Goal: Task Accomplishment & Management: Manage account settings

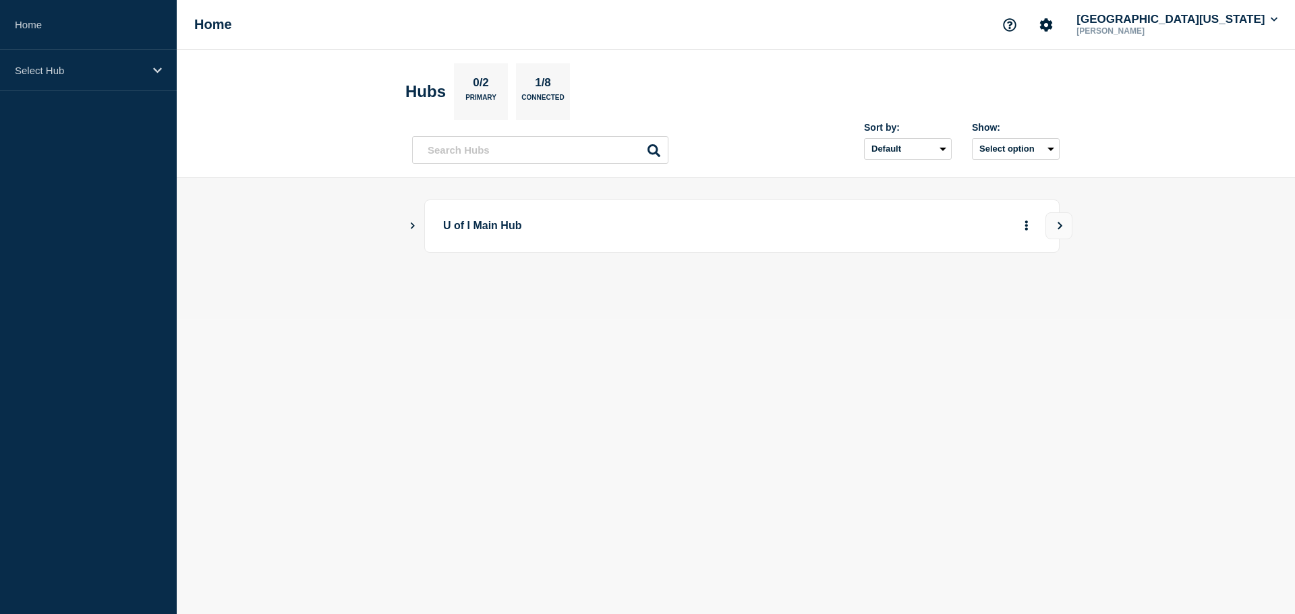
click at [408, 227] on icon "Show Connected Hubs" at bounding box center [412, 225] width 9 height 7
click at [471, 294] on p "[US_STATE]" at bounding box center [567, 293] width 212 height 27
click at [958, 295] on button "See overview" at bounding box center [978, 293] width 71 height 27
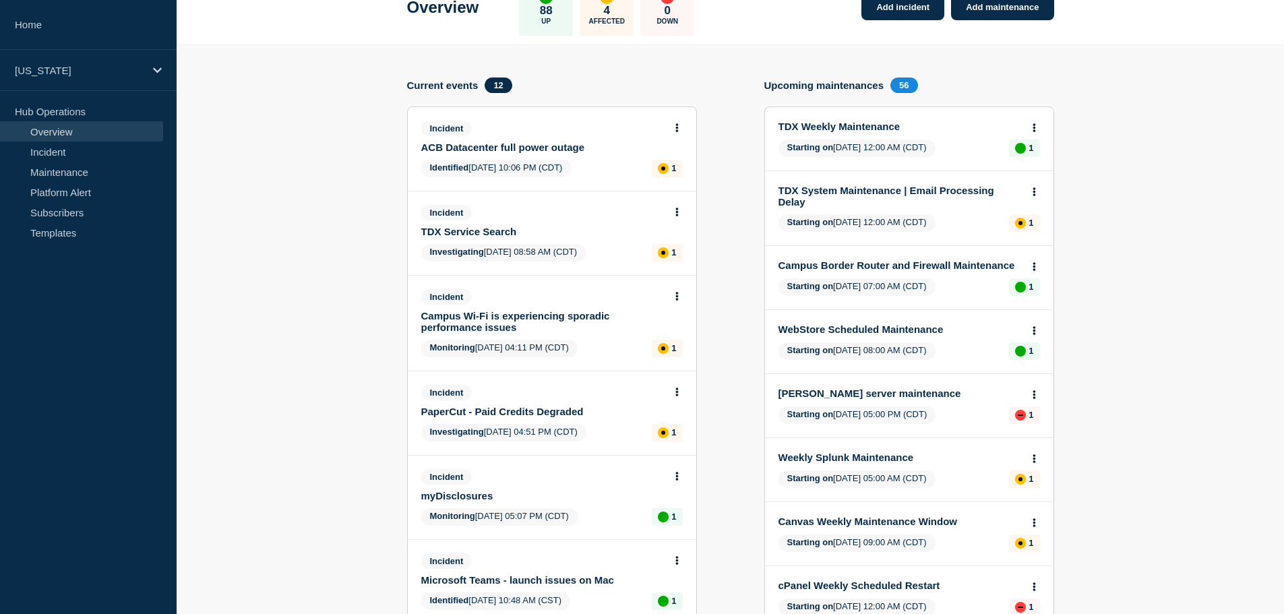
scroll to position [45, 0]
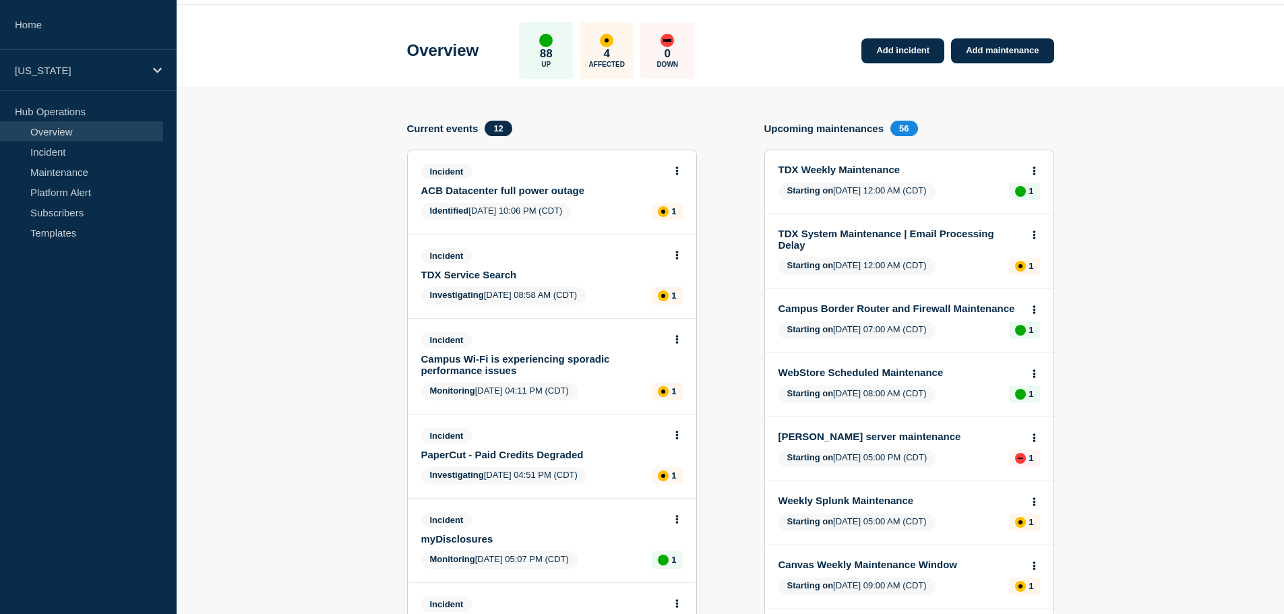
click at [492, 189] on link "ACB Datacenter full power outage" at bounding box center [542, 190] width 243 height 11
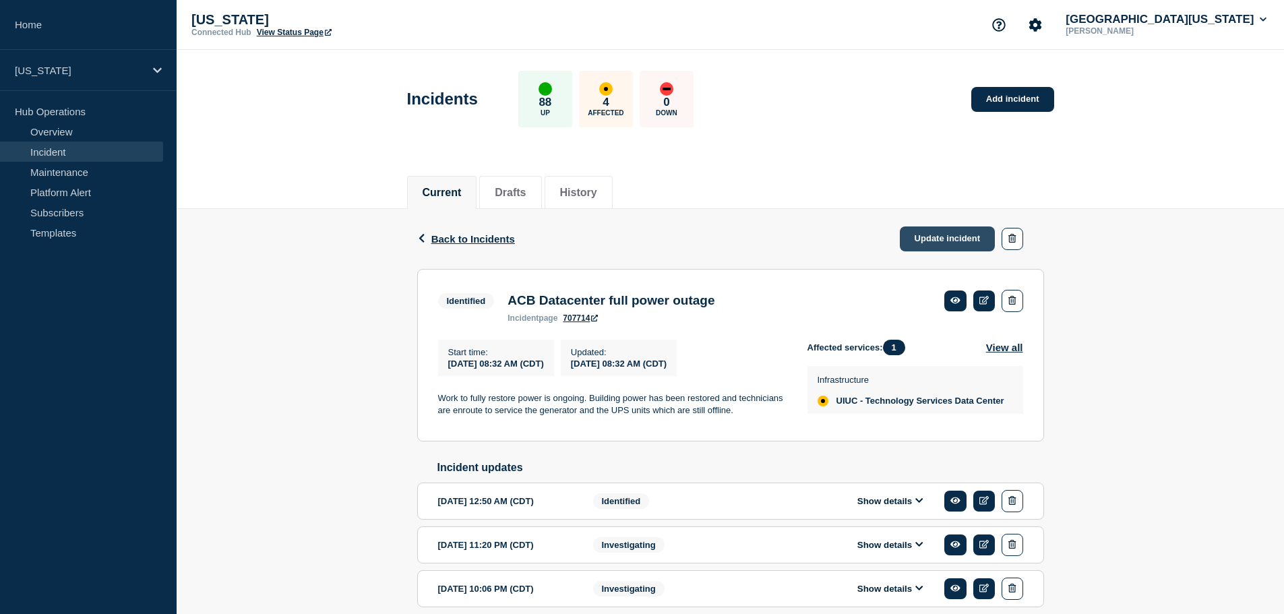
click at [942, 236] on link "Update incident" at bounding box center [948, 239] width 96 height 25
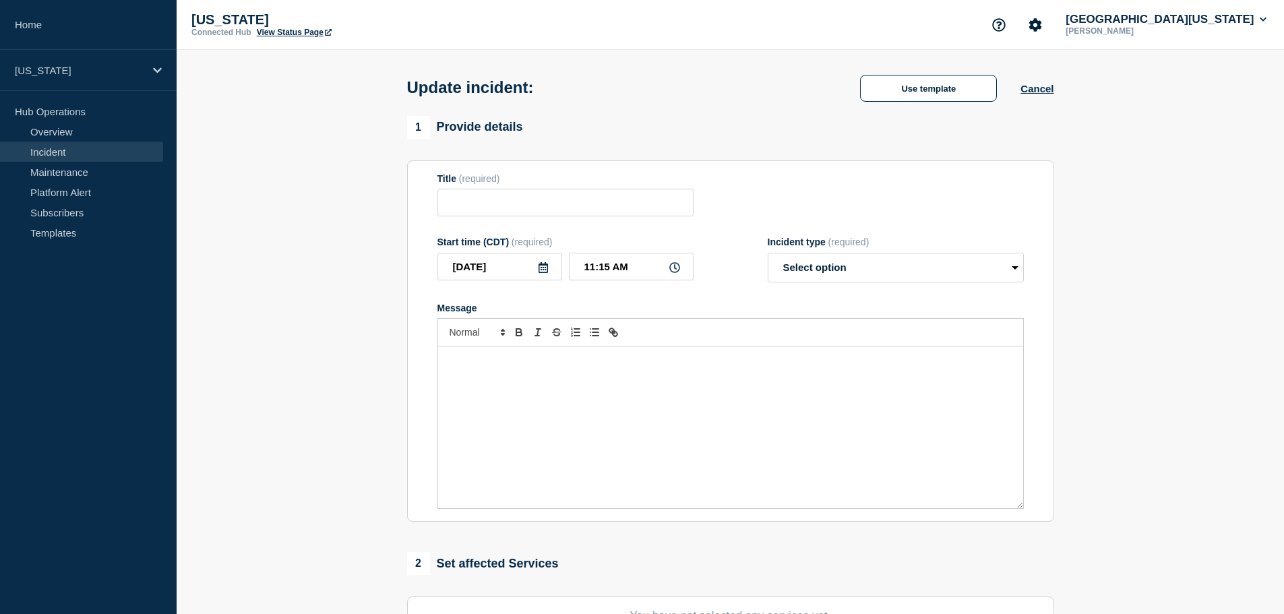
type input "ACB Datacenter full power outage"
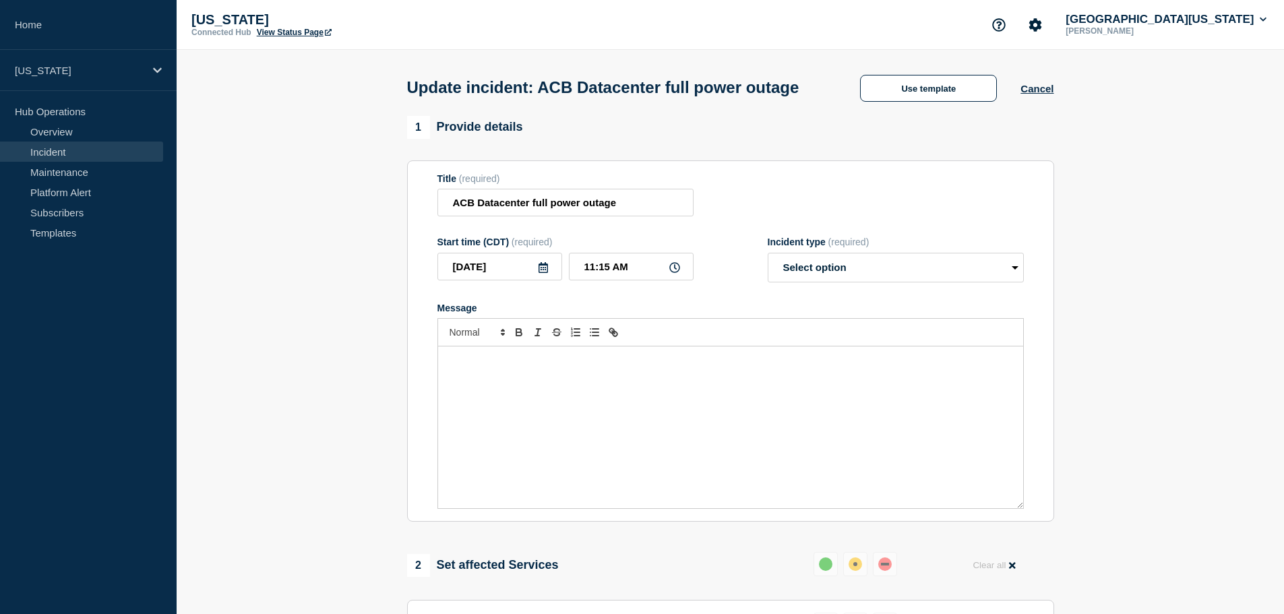
click at [565, 436] on div "Message" at bounding box center [730, 428] width 585 height 162
click at [564, 478] on div "Message" at bounding box center [730, 428] width 585 height 162
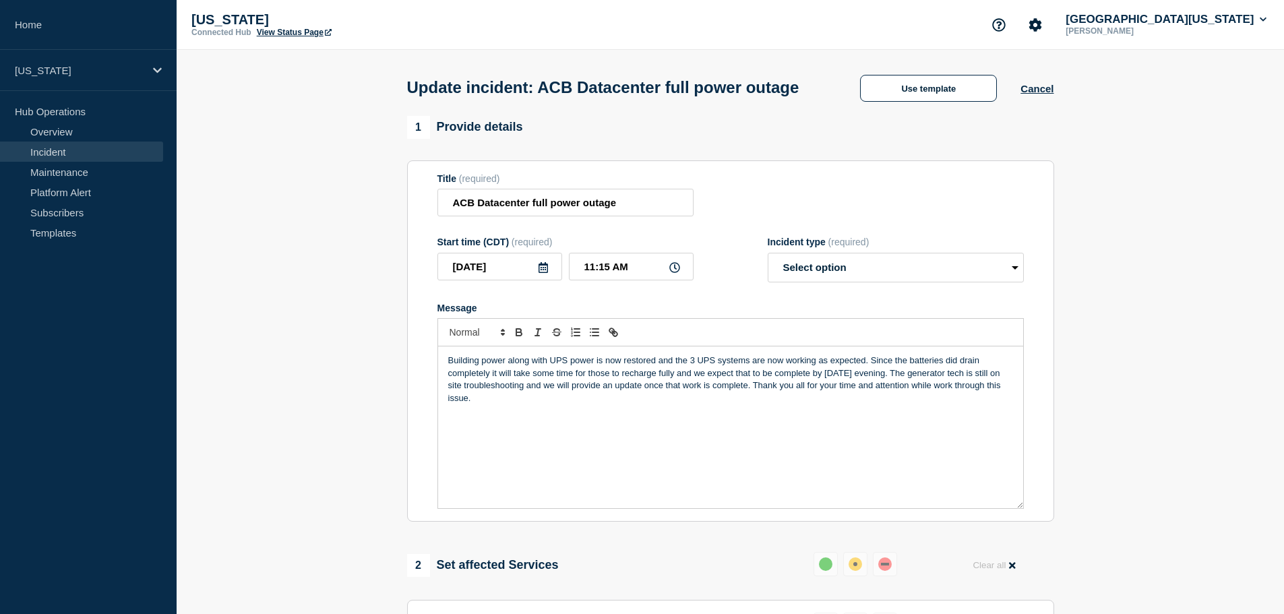
click at [504, 386] on p "Building power along with UPS power is now restored and the 3 UPS systems are n…" at bounding box center [730, 380] width 565 height 50
click at [597, 382] on p "Building power, along with UPS power is now restored and the 3 UPS systems are …" at bounding box center [730, 380] width 565 height 50
click at [784, 384] on p "Building power, along with UPS power, is now restored and the 3 UPS systems are…" at bounding box center [730, 380] width 565 height 50
click at [776, 384] on p "Building power, along with UPS power, is now restored and the 3 UPS systems are…" at bounding box center [730, 380] width 565 height 50
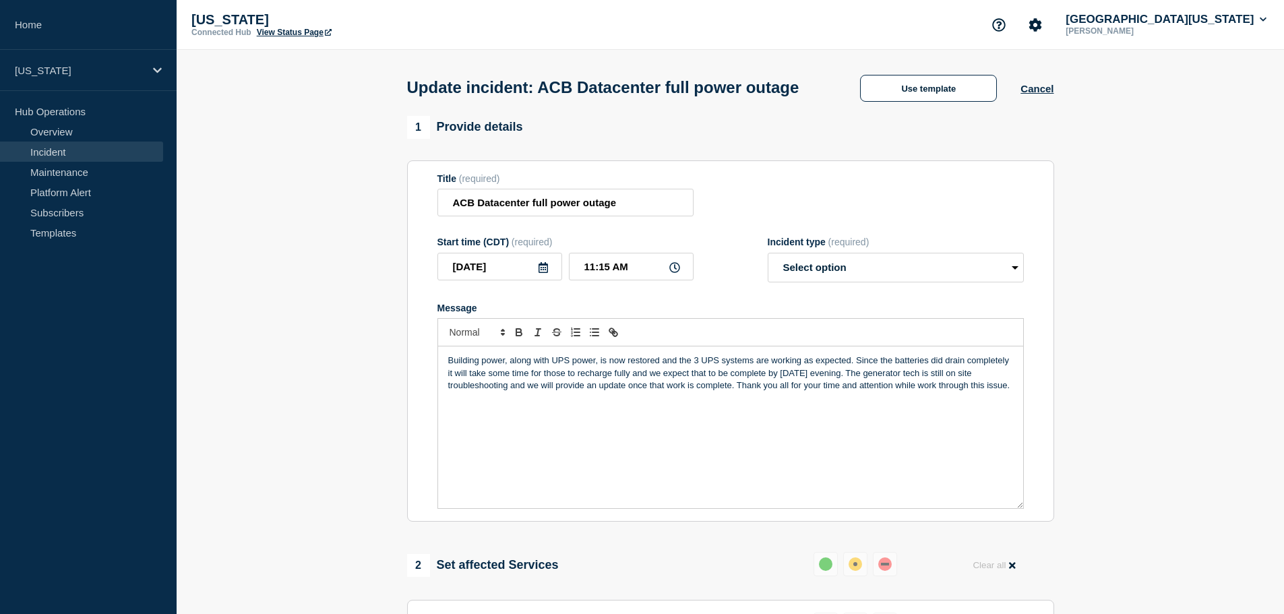
click at [1011, 386] on p "Building power, along with UPS power, is now restored and the 3 UPS systems are…" at bounding box center [730, 373] width 565 height 37
click at [921, 392] on p "Building power, along with UPS power, is now restored and the 3 UPS systems are…" at bounding box center [730, 373] width 565 height 37
click at [738, 392] on p "Building power, along with UPS power, is now restored and the 3 UPS systems are…" at bounding box center [730, 373] width 565 height 37
click at [496, 417] on p "Thank you all for your time and attention while work through this issue." at bounding box center [730, 411] width 565 height 12
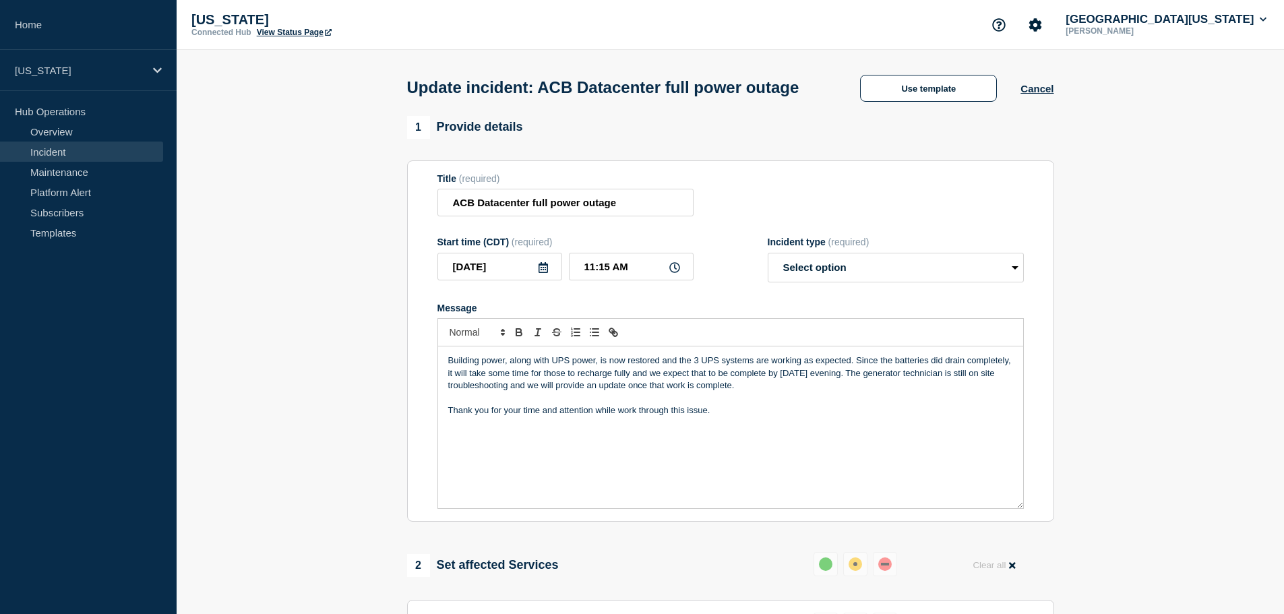
click at [773, 417] on p "Thank you for your time and attention while work through this issue." at bounding box center [730, 411] width 565 height 12
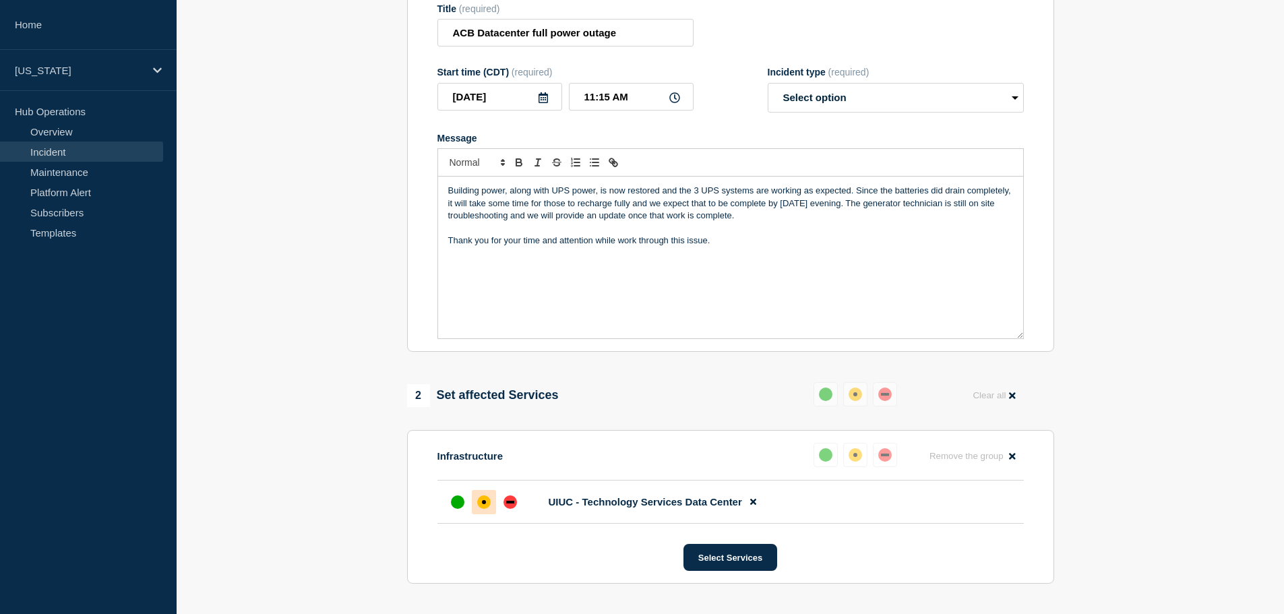
scroll to position [202, 0]
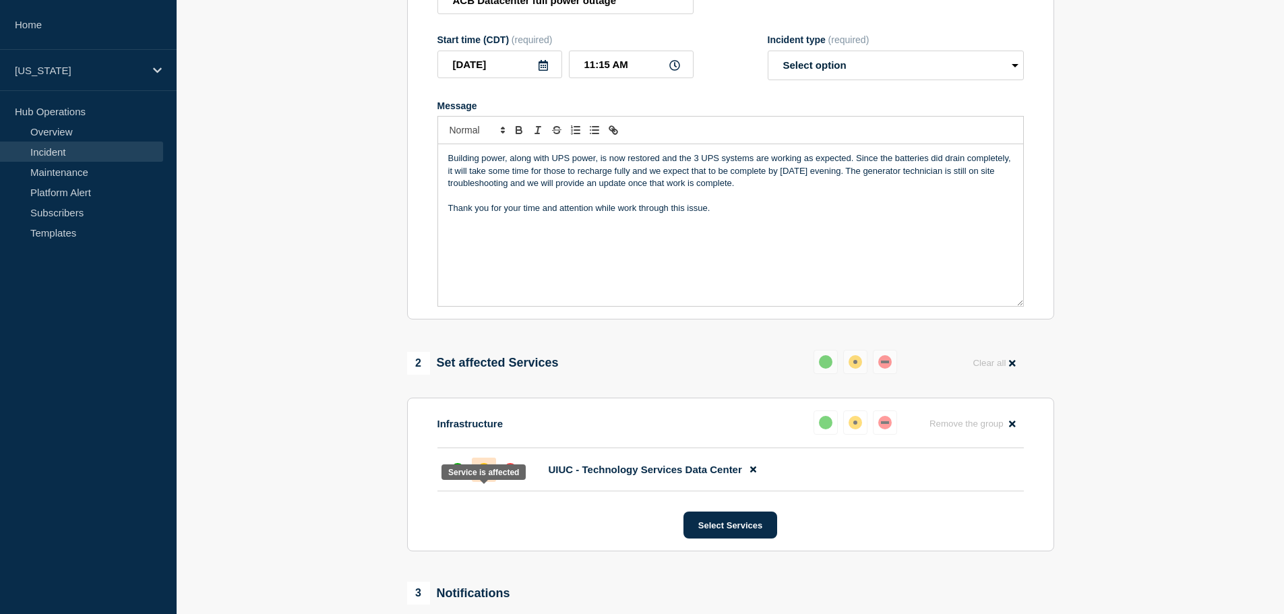
click at [486, 477] on div "affected" at bounding box center [483, 469] width 13 height 13
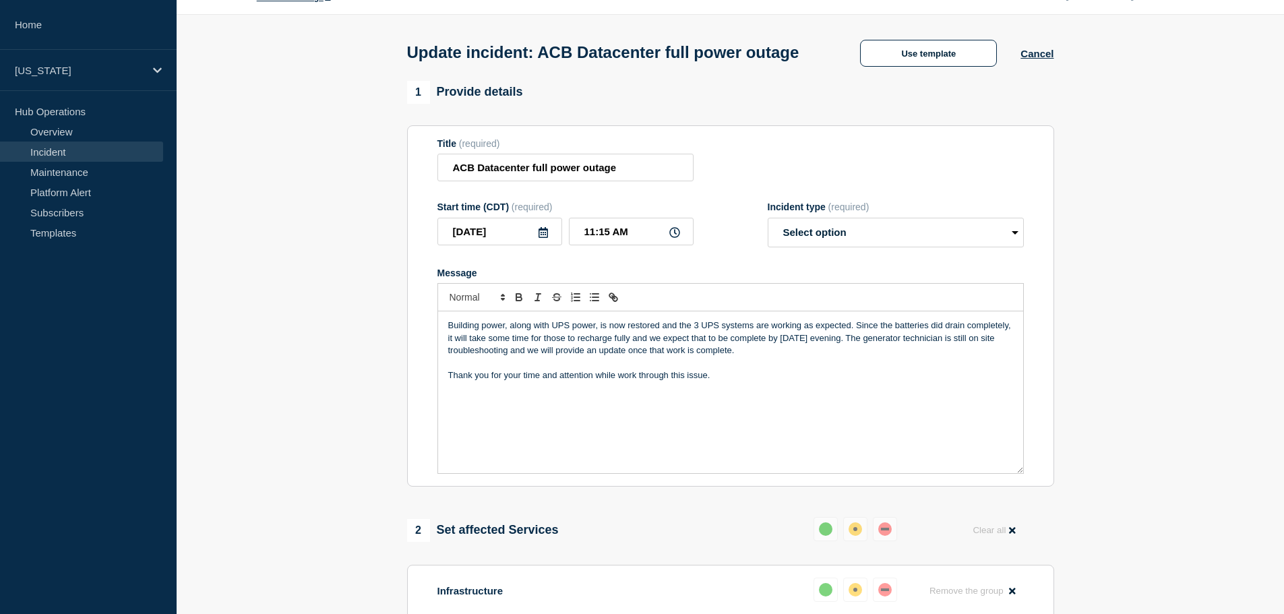
scroll to position [0, 0]
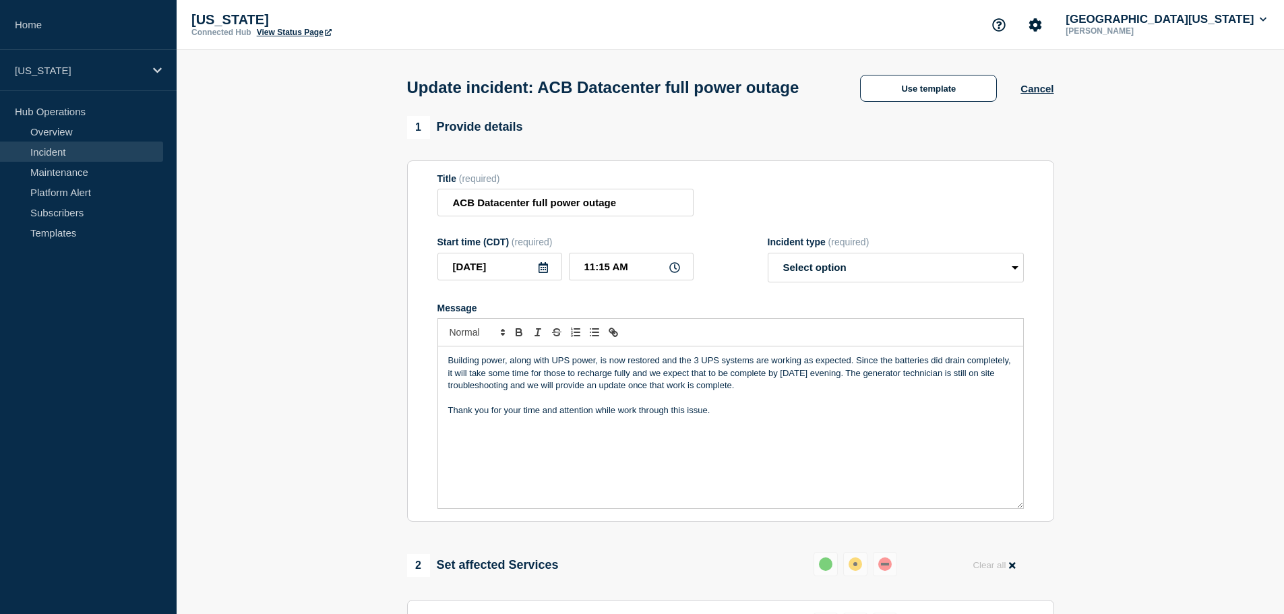
click at [746, 392] on p "Building power, along with UPS power, is now restored and the 3 UPS systems are…" at bounding box center [730, 373] width 565 height 37
click at [516, 392] on p "Building power, along with UPS power, is now restored and the 3 UPS systems are…" at bounding box center [730, 373] width 565 height 37
click at [1011, 392] on p "Building power, along with UPS power, is now restored and the 3 UPS systems are…" at bounding box center [730, 373] width 565 height 37
click at [533, 392] on p "Building power, along with UPS power, is now restored and the 3 UPS systems are…" at bounding box center [730, 373] width 565 height 37
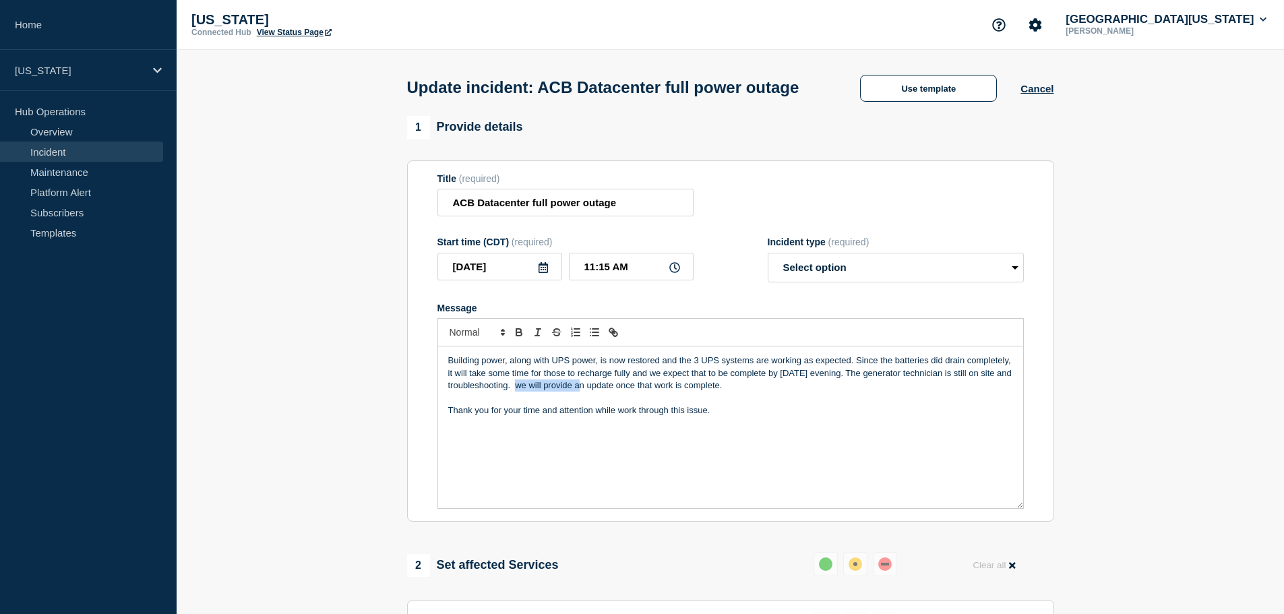
drag, startPoint x: 596, startPoint y: 410, endPoint x: 535, endPoint y: 410, distance: 61.4
click at [535, 392] on p "Building power, along with UPS power, is now restored and the 3 UPS systems are…" at bounding box center [730, 373] width 565 height 37
click at [574, 392] on p "Building power, along with UPS power, is now restored and the 3 UPS systems are…" at bounding box center [730, 373] width 565 height 37
click at [762, 417] on p "Thank you for your time and attention while work through this issue." at bounding box center [730, 411] width 565 height 12
click at [617, 417] on p "Thank you for your time and attention while work through this issue." at bounding box center [730, 411] width 565 height 12
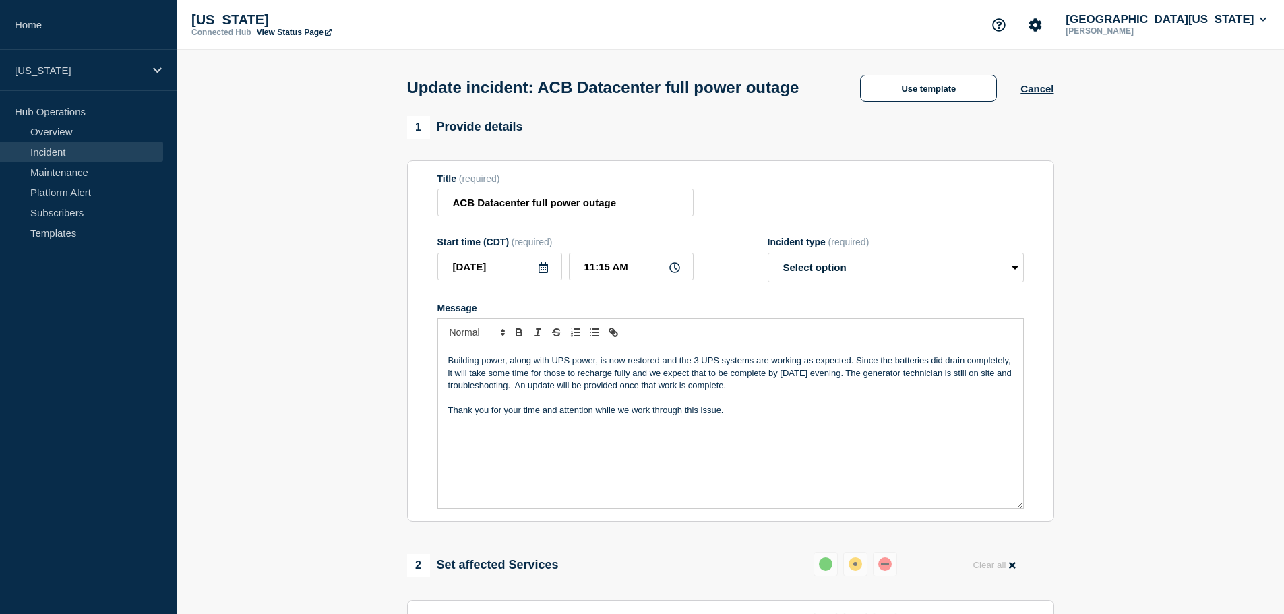
click at [751, 417] on p "Thank you for your time and attention while we work through this issue." at bounding box center [730, 411] width 565 height 12
click at [640, 392] on p "Building power, along with UPS power, is now restored and the 3 UPS systems are…" at bounding box center [730, 373] width 565 height 37
click at [736, 392] on p "Building power, along with UPS power, is now restored and the 3 UPS systems are…" at bounding box center [730, 373] width 565 height 37
click at [744, 417] on p "Thank you for your time and attention while we work through this issue." at bounding box center [730, 411] width 565 height 12
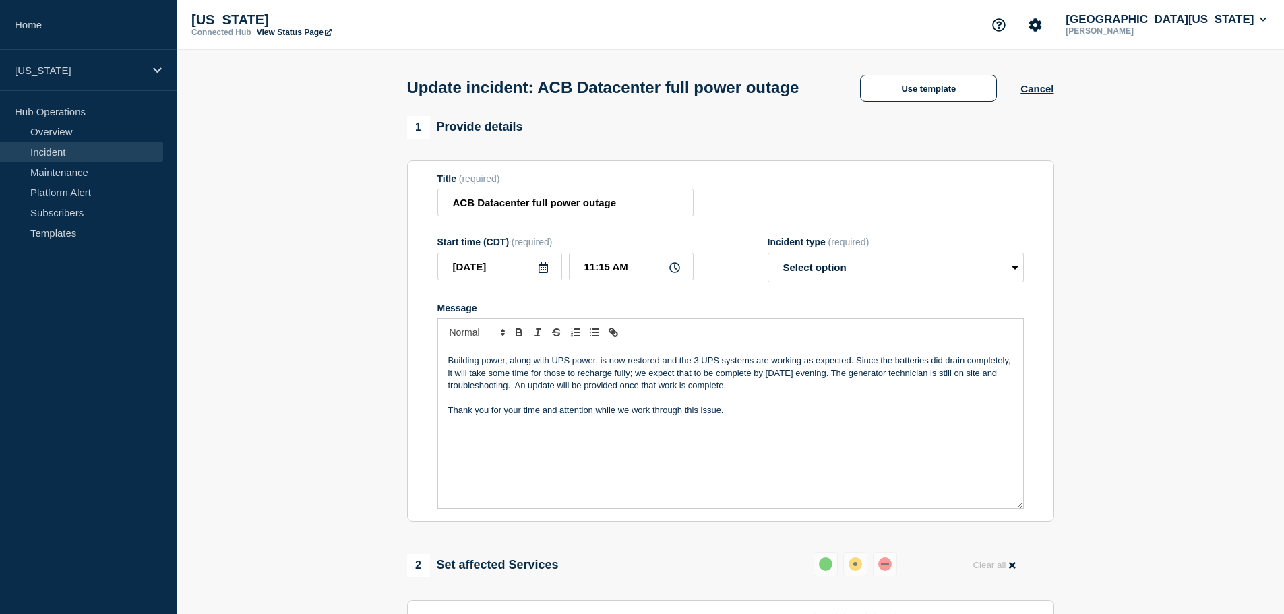
drag, startPoint x: 744, startPoint y: 434, endPoint x: 423, endPoint y: 374, distance: 326.6
click at [423, 374] on section "Title (required) ACB Datacenter full power outage Start time (CDT) (required) 2…" at bounding box center [730, 341] width 647 height 362
copy div "Building power, along with UPS power, is now restored and the 3 UPS systems are…"
click at [706, 485] on div "Building power, along with UPS power, is now restored and the 3 UPS systems are…" at bounding box center [730, 428] width 585 height 162
click at [758, 490] on div "Building power, along with UPS power, is now restored and the 3 UPS systems are…" at bounding box center [730, 428] width 585 height 162
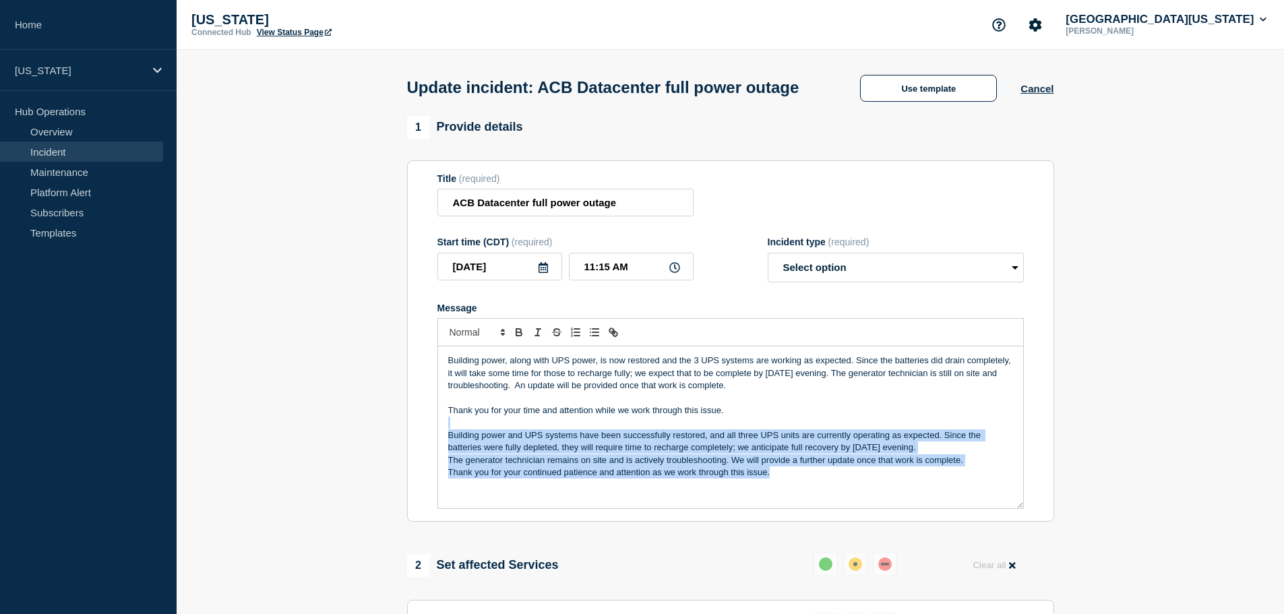
drag, startPoint x: 786, startPoint y: 496, endPoint x: 436, endPoint y: 452, distance: 352.8
click at [436, 452] on section "Title (required) ACB Datacenter full power outage Start time (CDT) (required) 2…" at bounding box center [730, 341] width 647 height 362
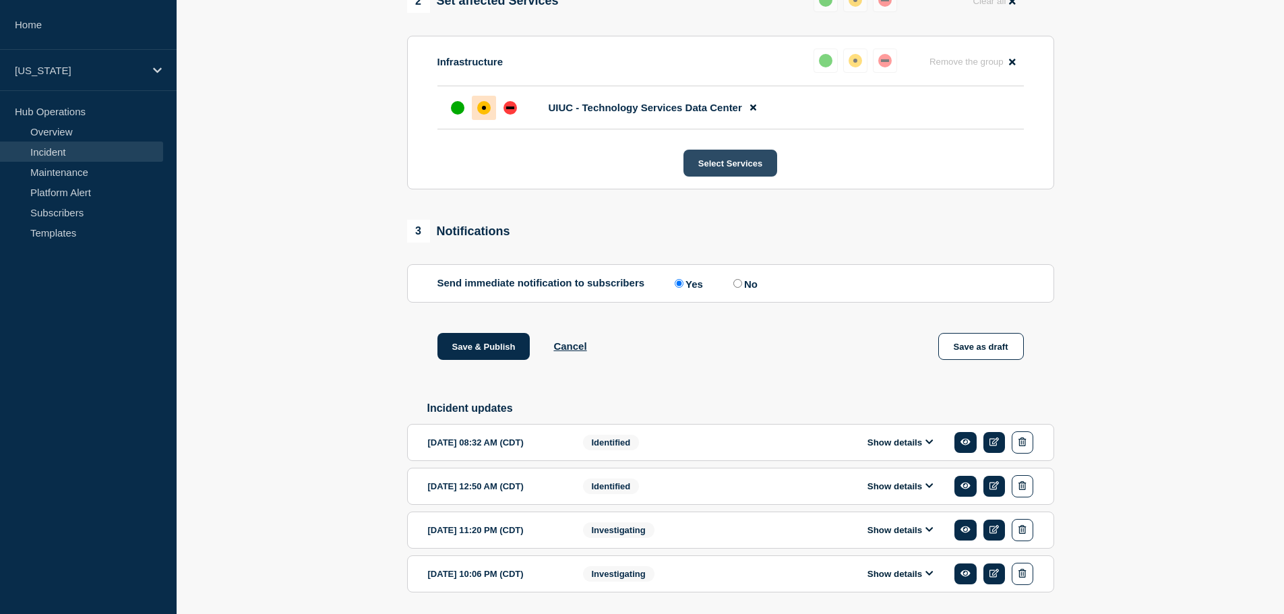
scroll to position [607, 0]
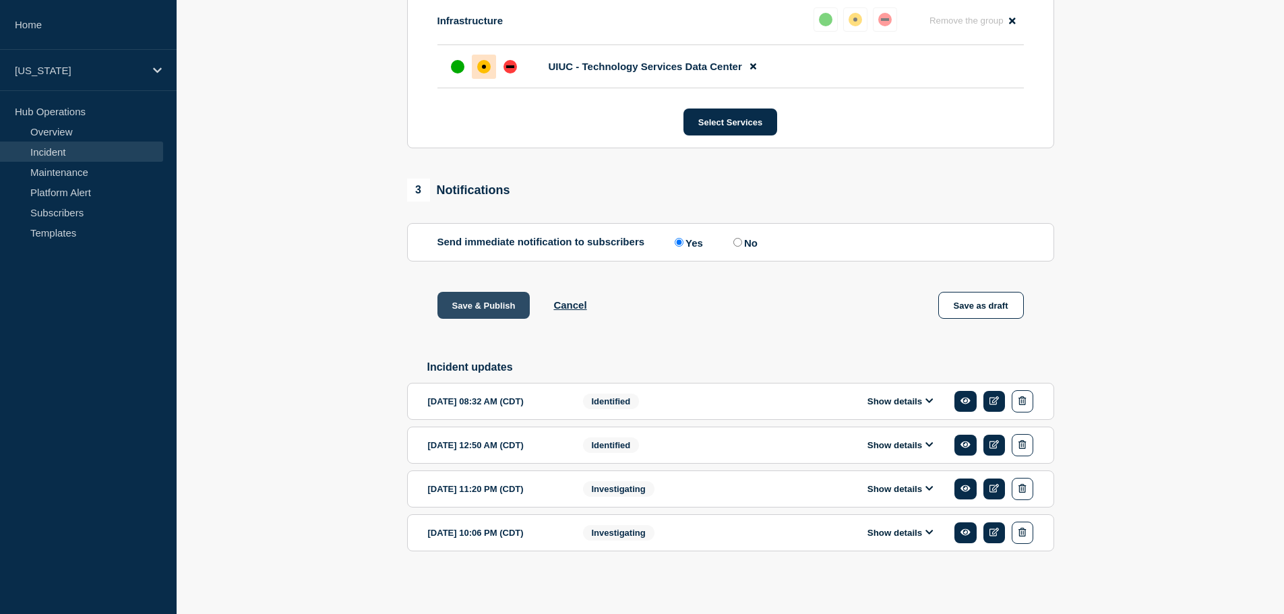
click at [490, 319] on button "Save & Publish" at bounding box center [484, 305] width 93 height 27
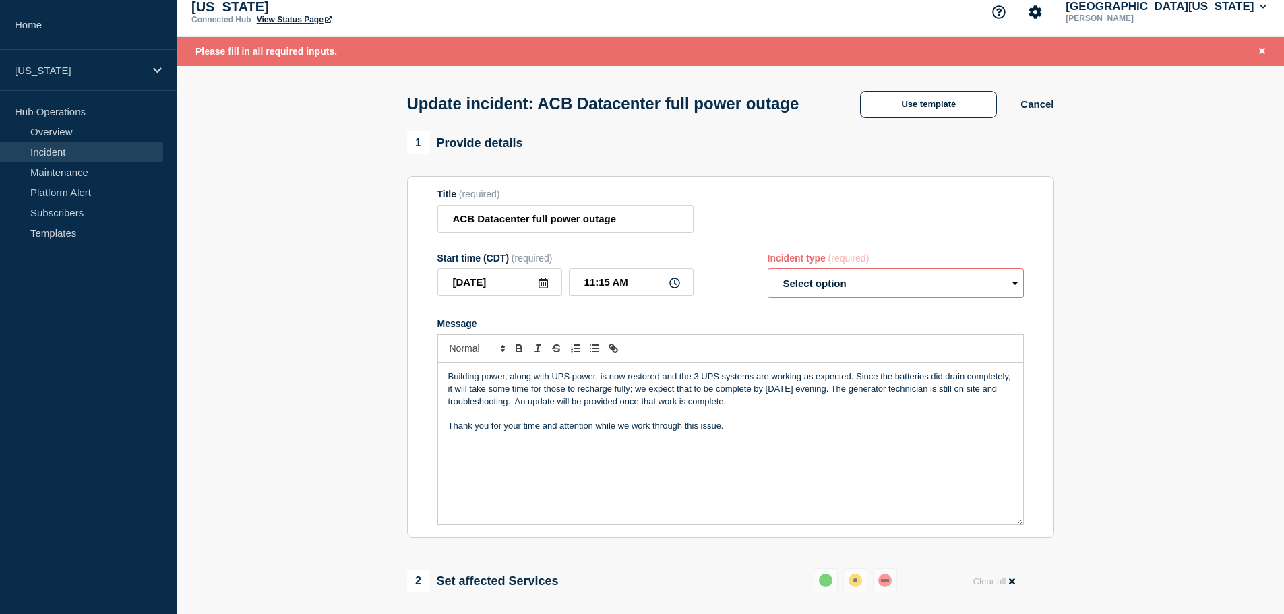
scroll to position [0, 0]
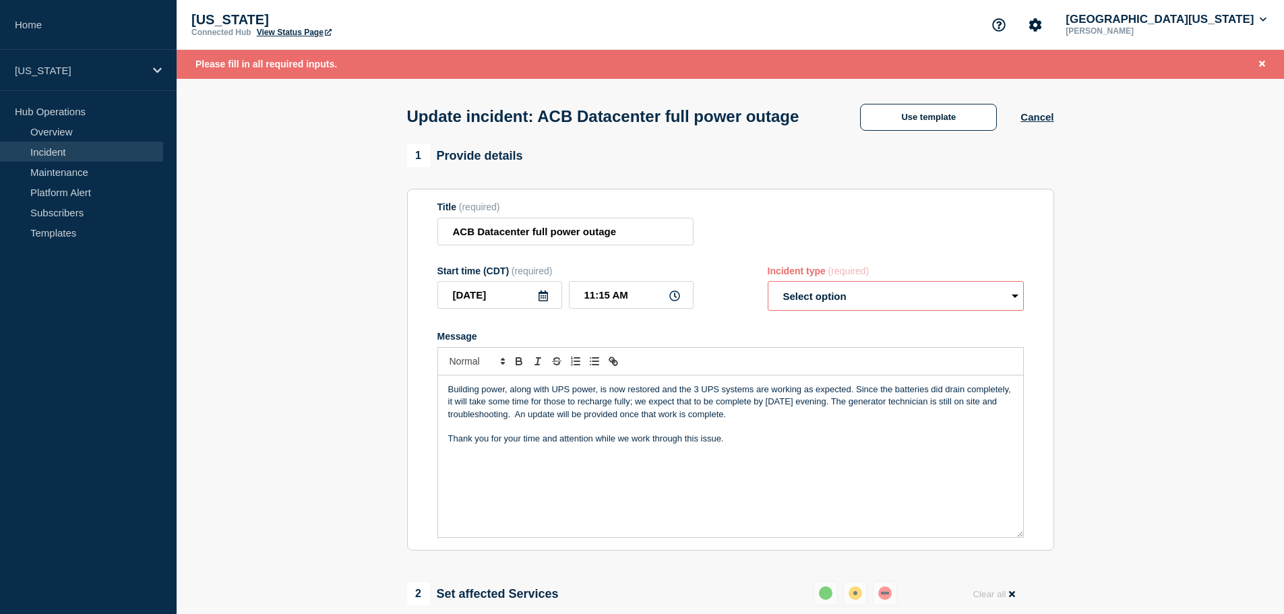
click at [864, 311] on select "Select option Investigating Identified Monitoring Resolved" at bounding box center [896, 296] width 256 height 30
select select "identified"
click at [768, 307] on select "Select option Investigating Identified Monitoring Resolved" at bounding box center [896, 296] width 256 height 30
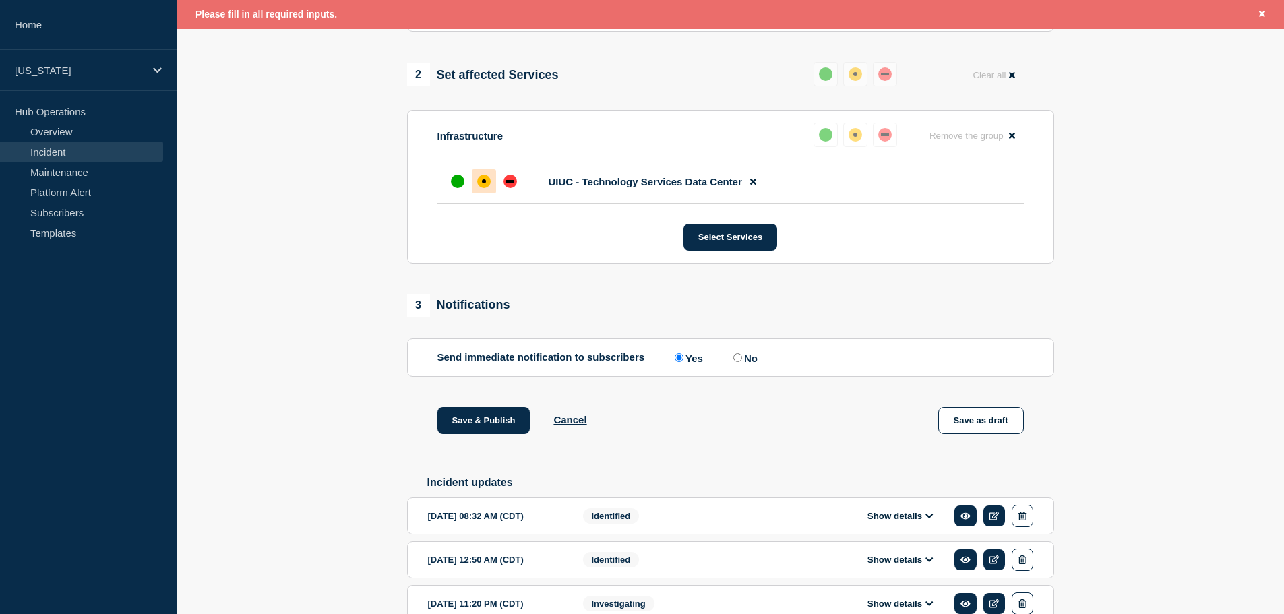
scroll to position [539, 0]
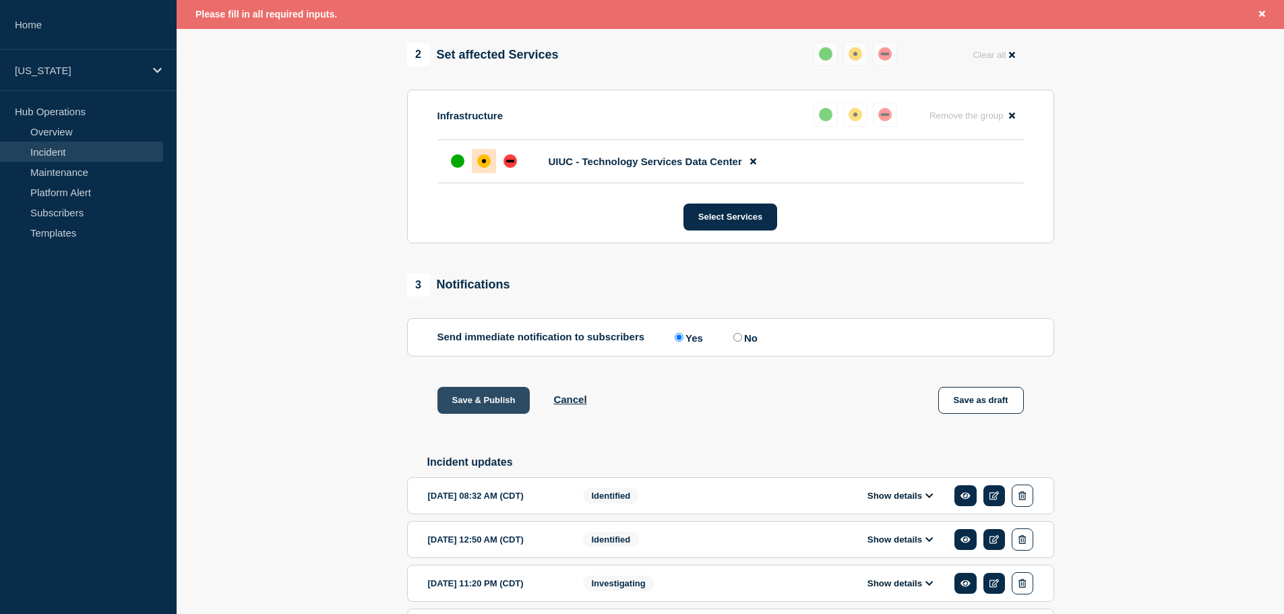
click at [486, 414] on button "Save & Publish" at bounding box center [484, 400] width 93 height 27
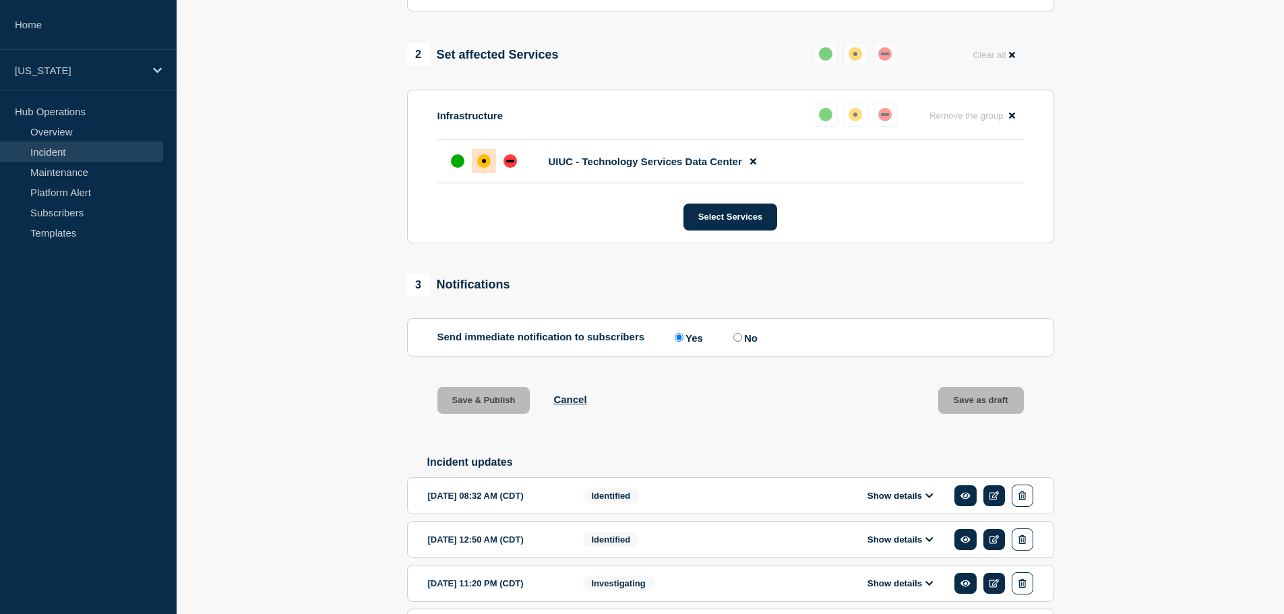
scroll to position [510, 0]
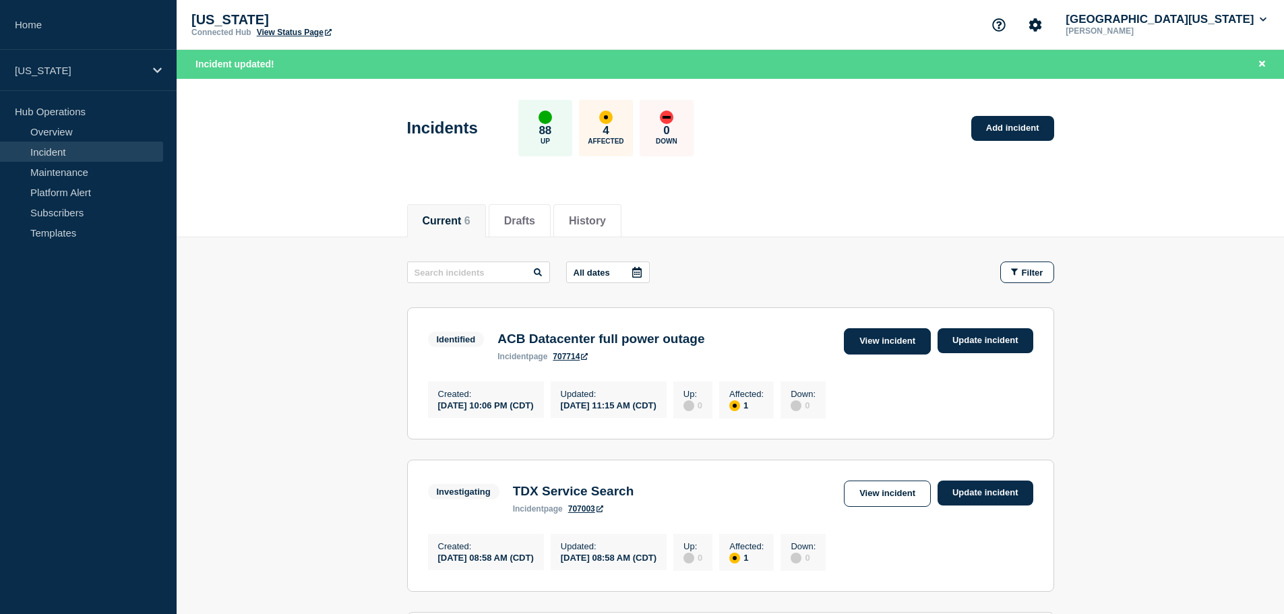
click at [861, 341] on link "View incident" at bounding box center [887, 341] width 87 height 26
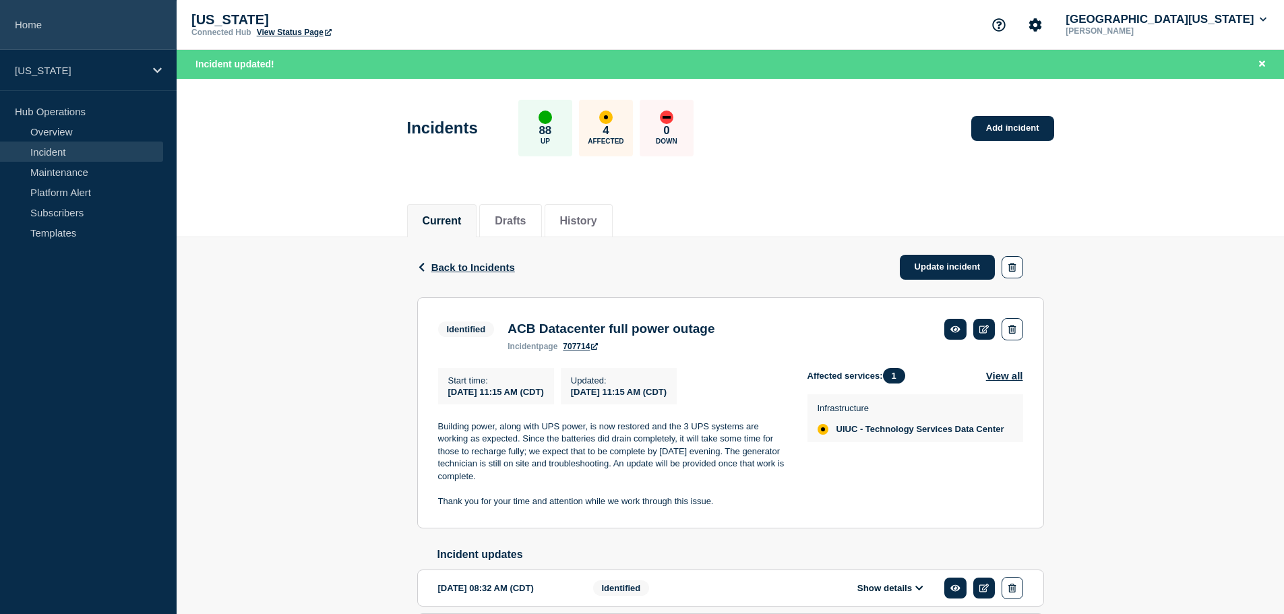
click at [55, 26] on link "Home" at bounding box center [88, 25] width 177 height 50
